Goal: Check status: Check status

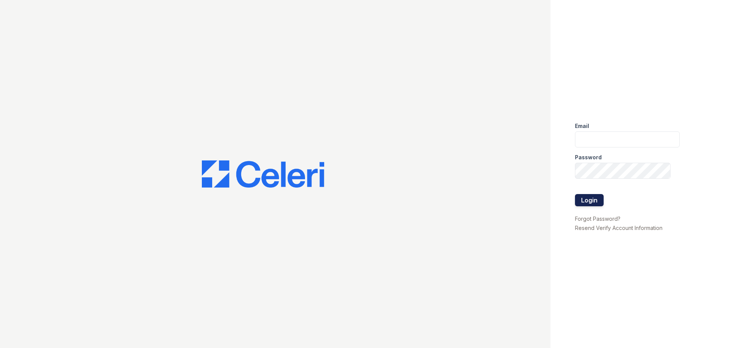
type input "[DOMAIN_NAME][EMAIL_ADDRESS][DOMAIN_NAME]"
click at [588, 204] on button "Login" at bounding box center [589, 200] width 29 height 12
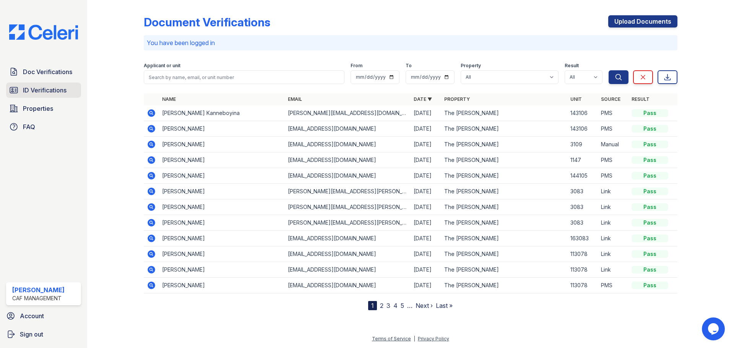
click at [39, 89] on span "ID Verifications" at bounding box center [45, 90] width 44 height 9
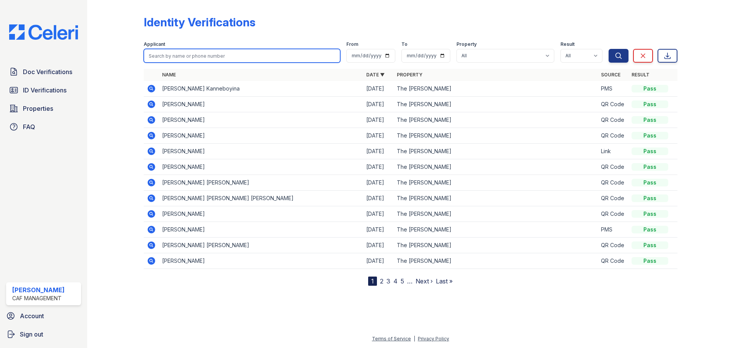
click at [253, 62] on input "search" at bounding box center [242, 56] width 196 height 14
type input "kolypak"
click at [608, 49] on button "Search" at bounding box center [618, 56] width 20 height 14
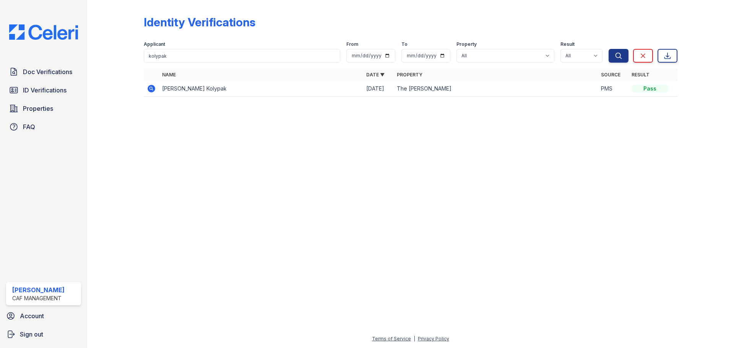
click at [150, 89] on icon at bounding box center [151, 88] width 2 height 2
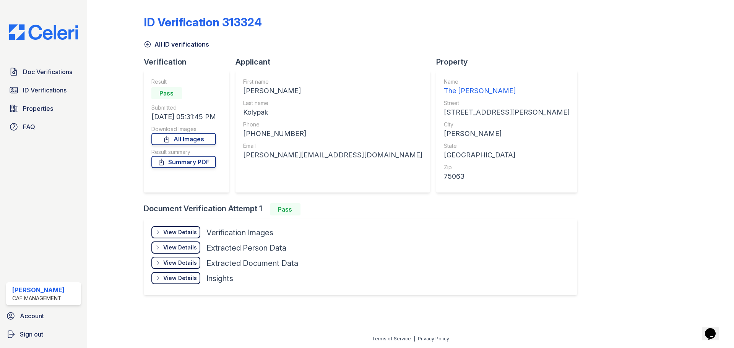
click at [179, 230] on div "View Details" at bounding box center [180, 233] width 34 height 8
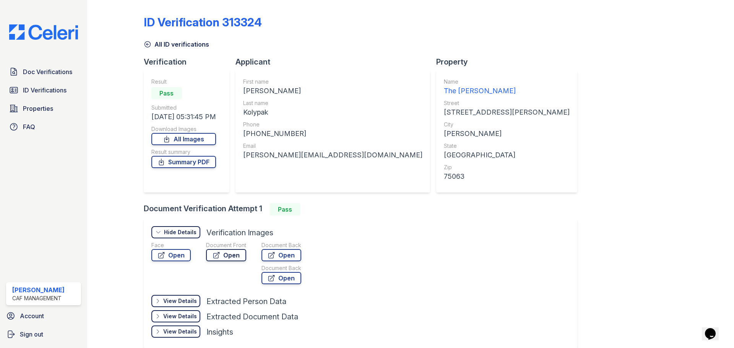
click at [220, 257] on link "Open" at bounding box center [226, 255] width 40 height 12
click at [43, 95] on span "ID Verifications" at bounding box center [45, 90] width 44 height 9
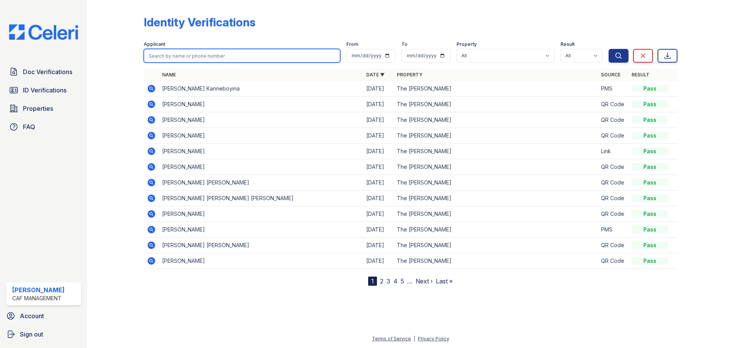
click at [200, 60] on input "search" at bounding box center [242, 56] width 196 height 14
click at [201, 58] on input "search" at bounding box center [242, 56] width 196 height 14
type input "soma"
click at [608, 49] on button "Search" at bounding box center [618, 56] width 20 height 14
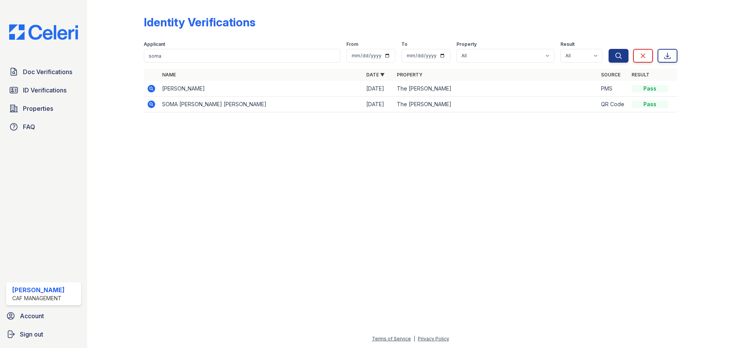
click at [149, 89] on icon at bounding box center [152, 89] width 8 height 8
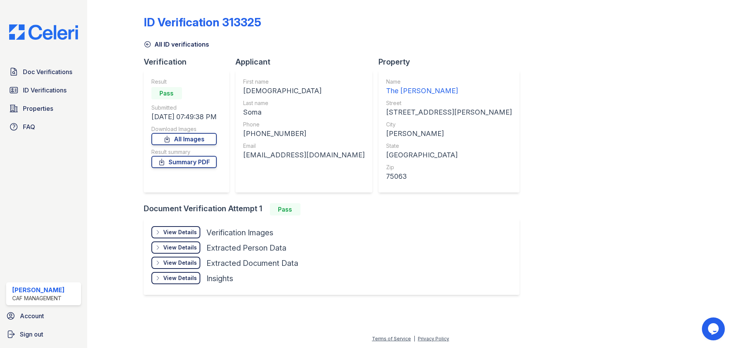
click at [168, 233] on div "View Details" at bounding box center [180, 233] width 34 height 8
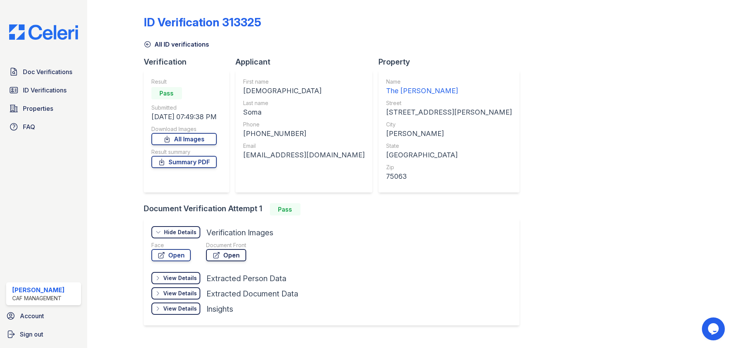
click at [223, 255] on link "Open" at bounding box center [226, 255] width 40 height 12
